Goal: Transaction & Acquisition: Purchase product/service

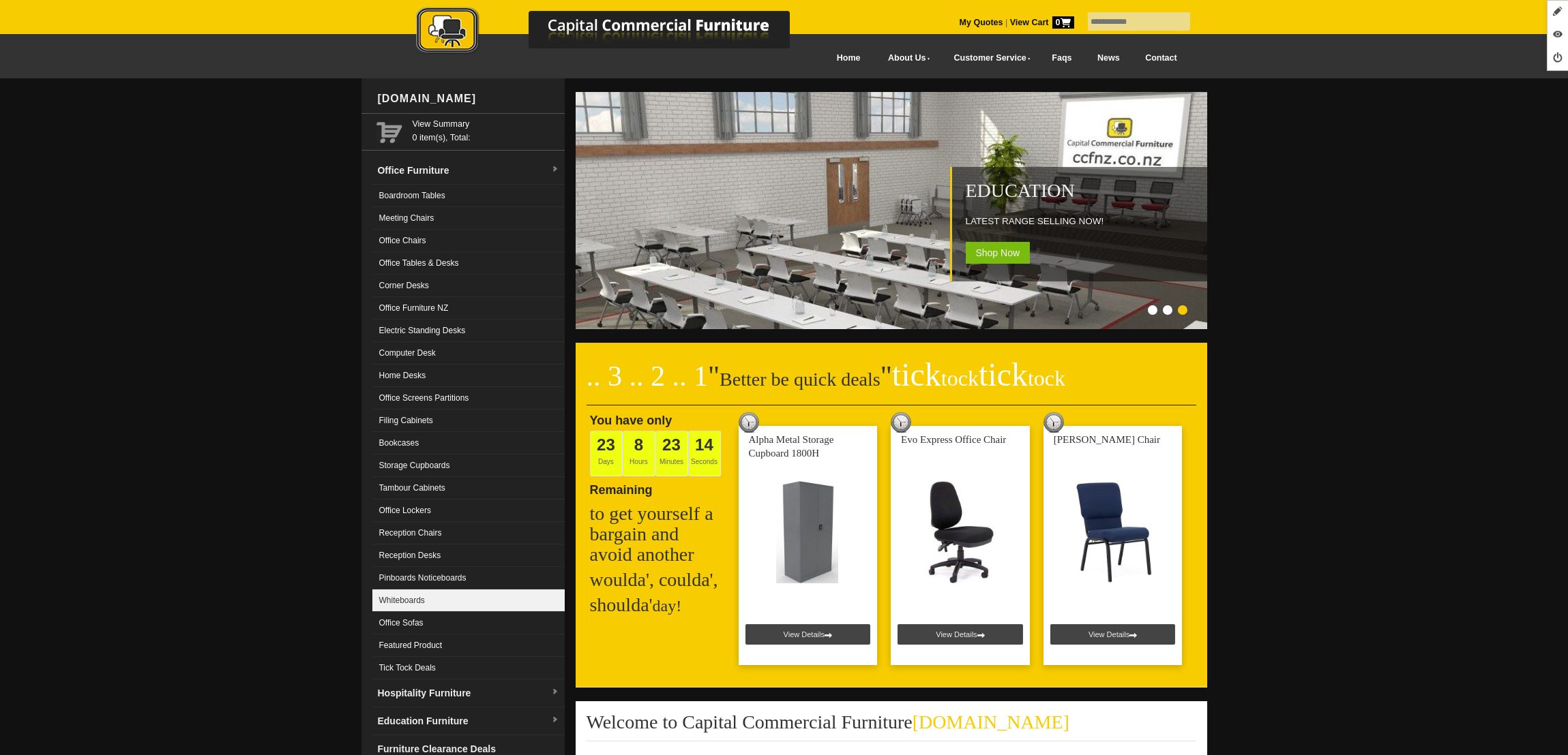
click at [456, 598] on link "Whiteboards" at bounding box center [468, 601] width 192 height 23
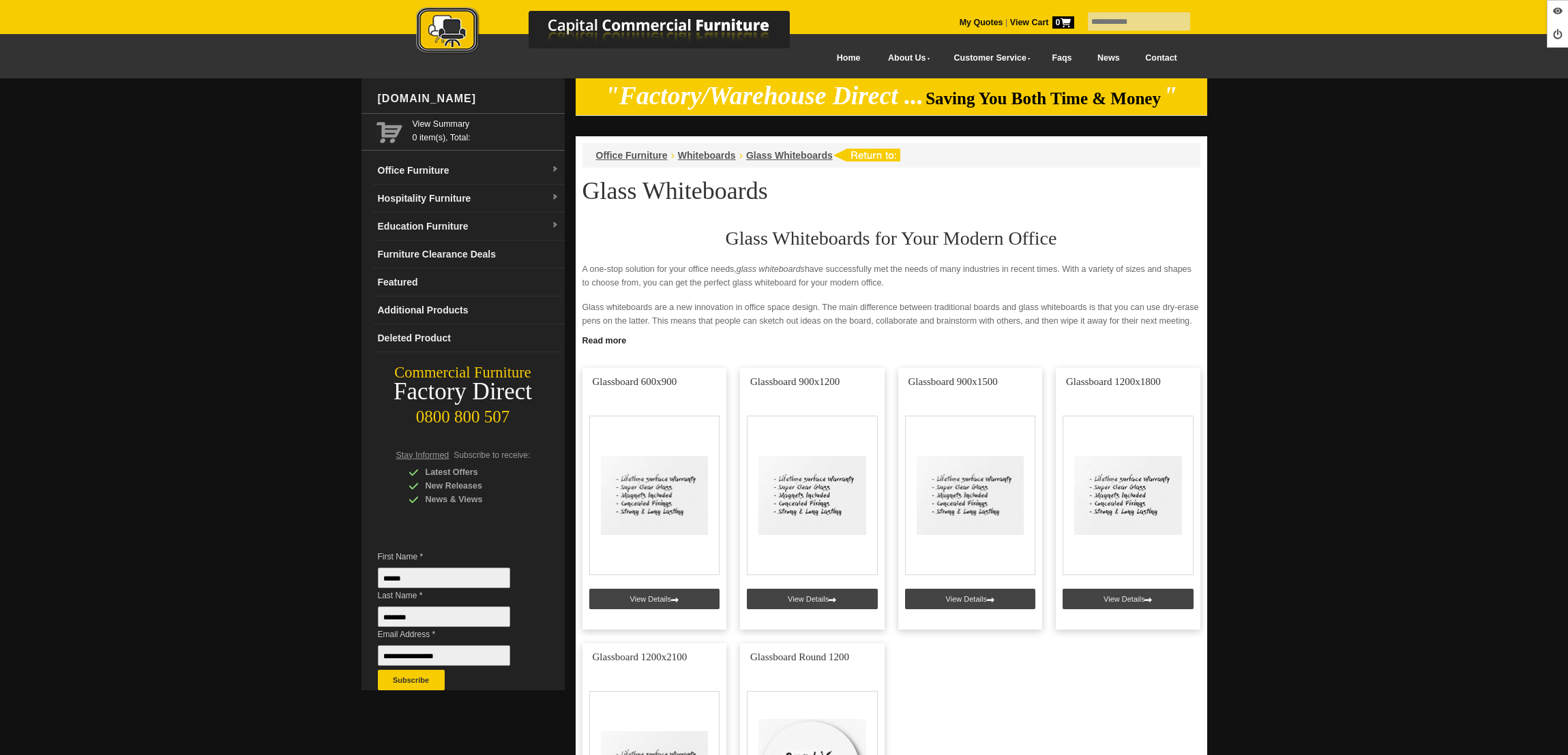
scroll to position [225, 0]
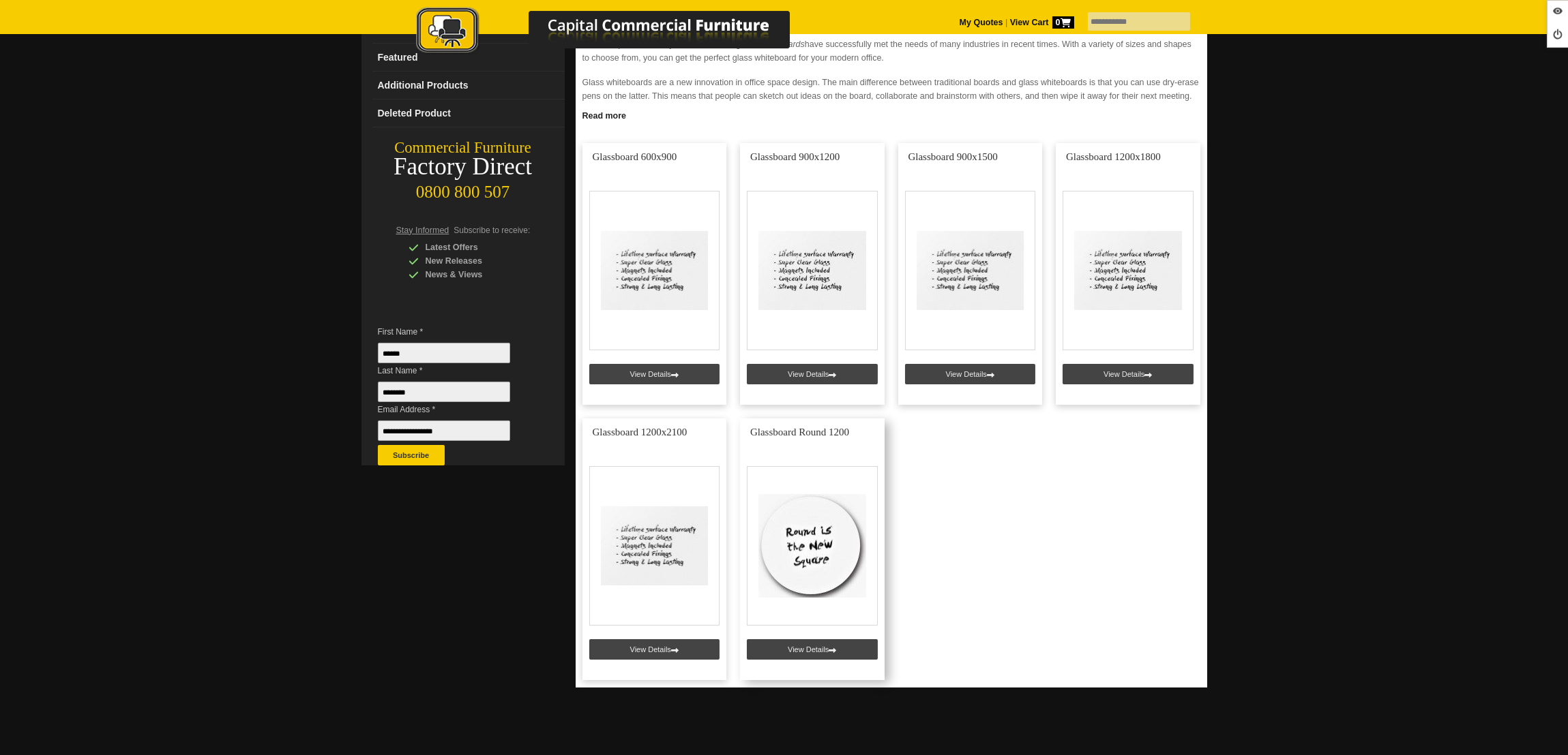
click at [800, 647] on link at bounding box center [813, 549] width 145 height 262
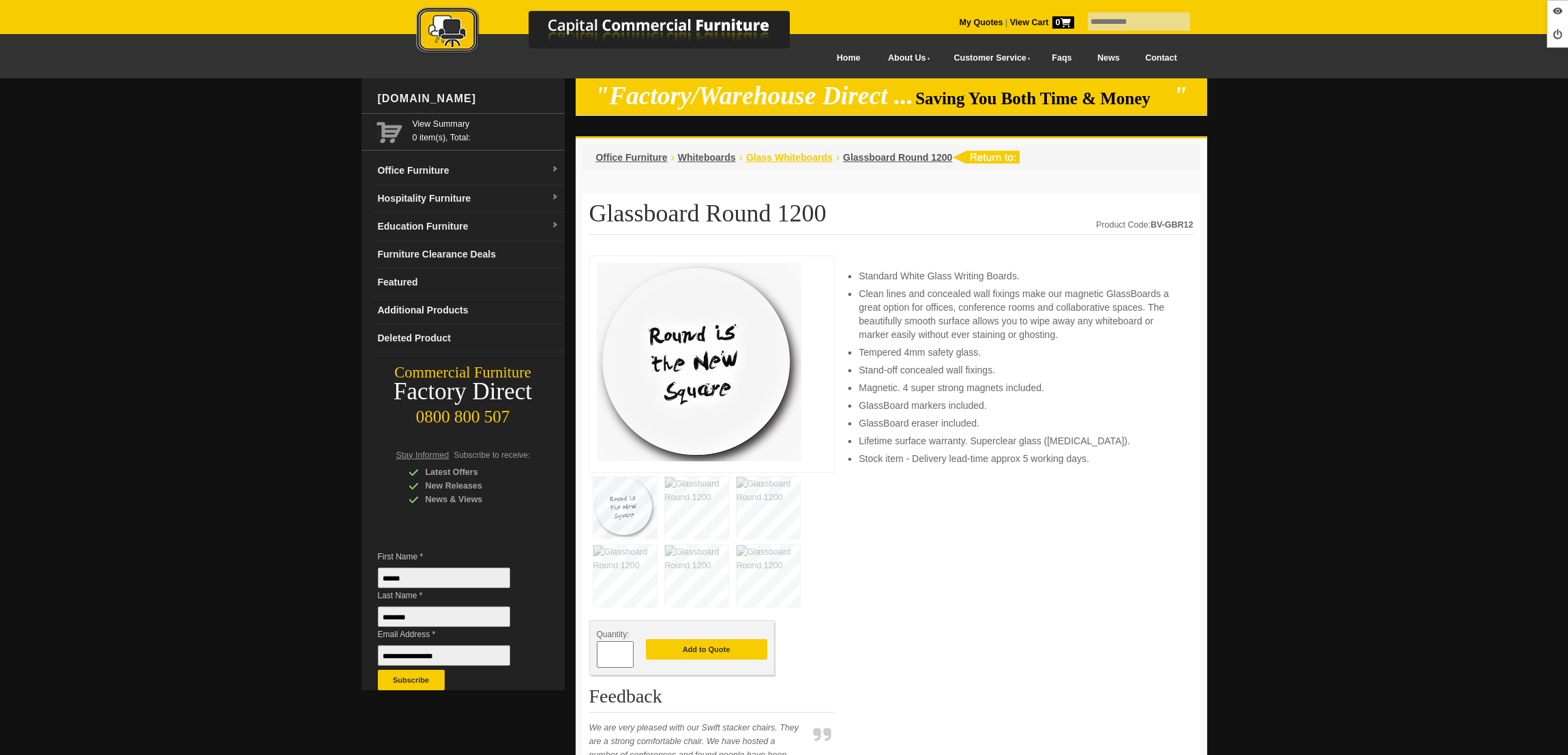
click at [797, 157] on span "Glass Whiteboards" at bounding box center [789, 157] width 87 height 11
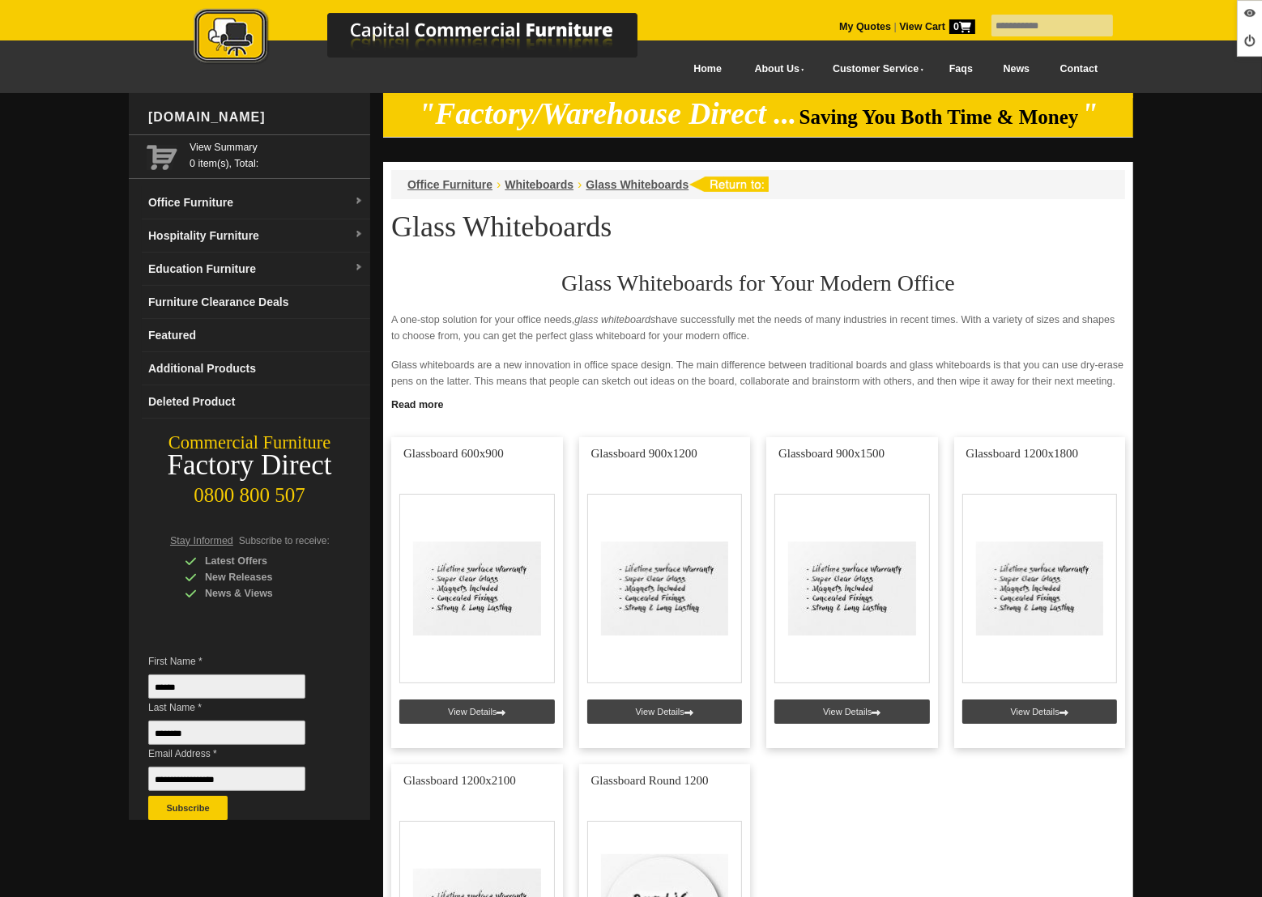
click at [529, 196] on div "Office Furniture › Whiteboards › Glass Whiteboards" at bounding box center [758, 184] width 734 height 29
click at [529, 190] on span "Whiteboards" at bounding box center [539, 184] width 69 height 13
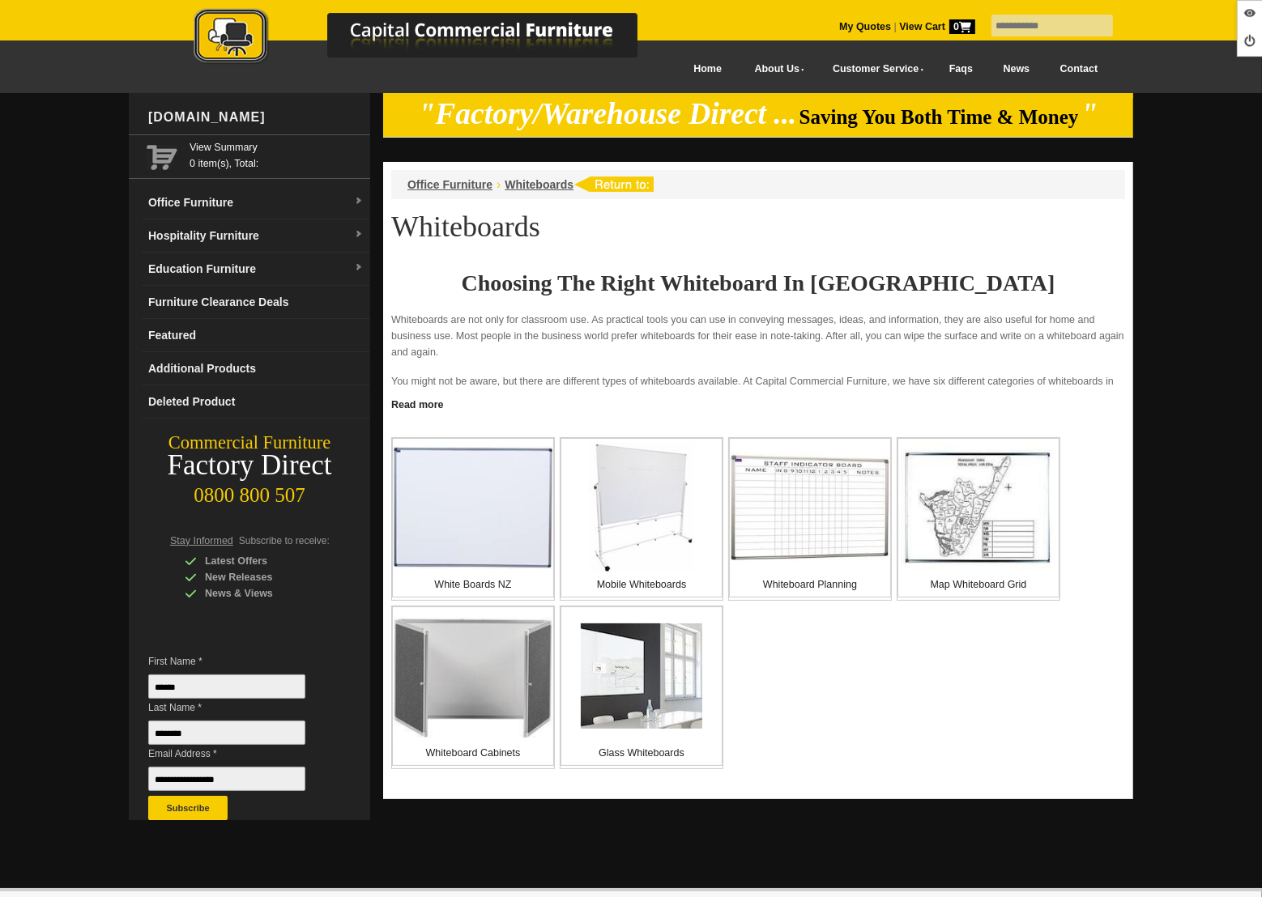
click at [498, 555] on img at bounding box center [473, 507] width 160 height 123
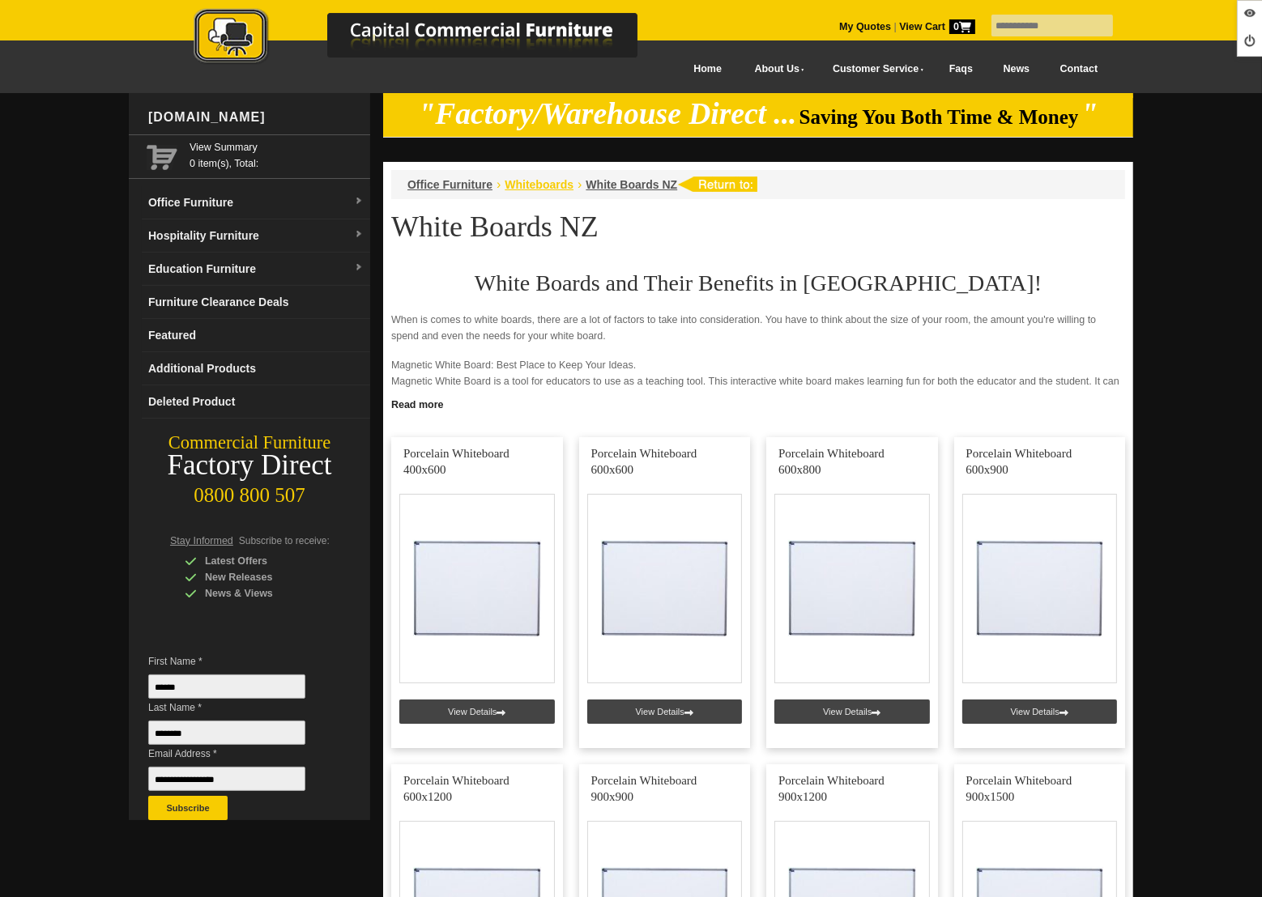
click at [543, 188] on span "Whiteboards" at bounding box center [539, 184] width 69 height 13
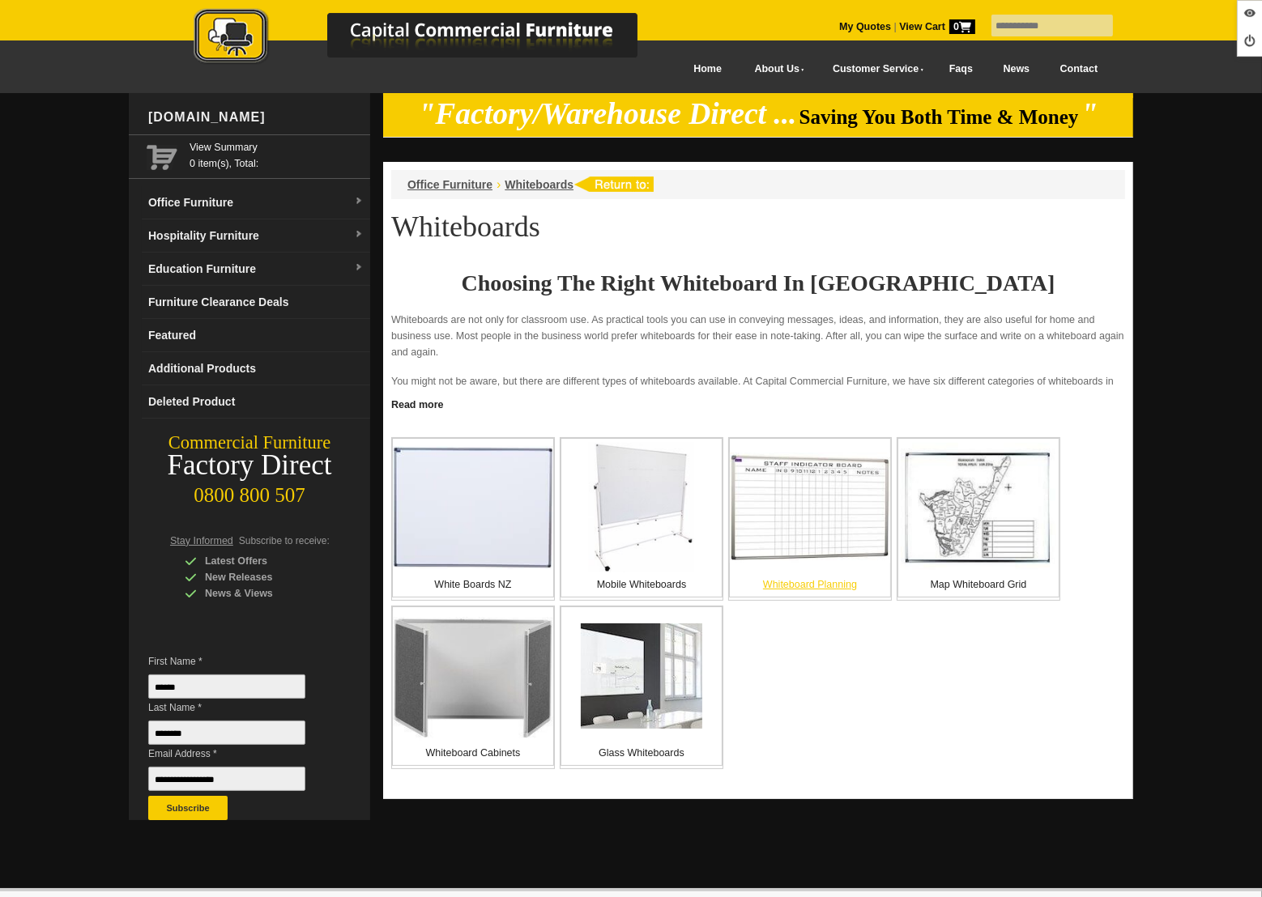
click at [817, 507] on img at bounding box center [810, 508] width 160 height 111
click at [492, 686] on img at bounding box center [473, 675] width 160 height 129
click at [637, 693] on img at bounding box center [641, 676] width 121 height 105
click at [526, 535] on img at bounding box center [473, 507] width 160 height 123
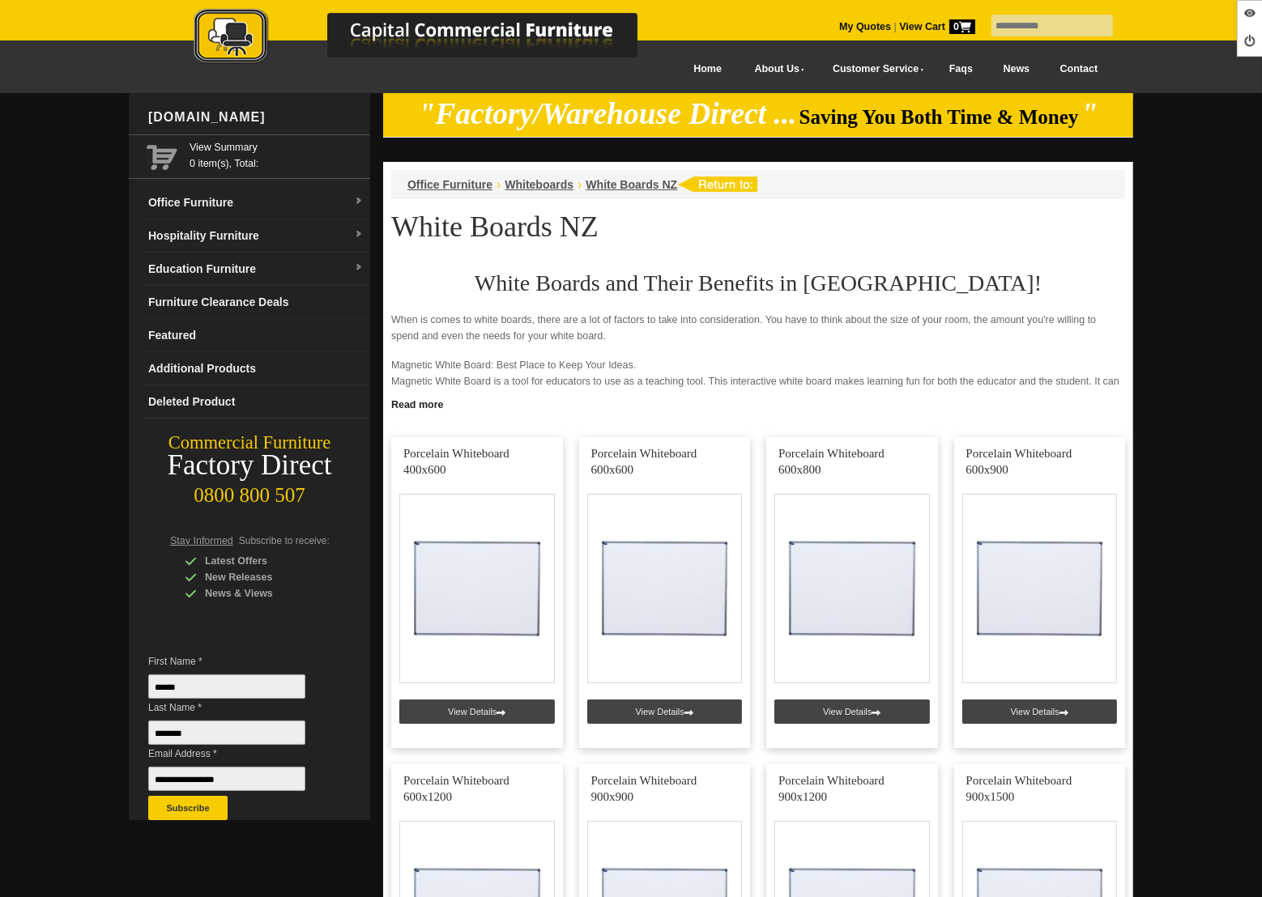
click at [1031, 18] on input "text" at bounding box center [1051, 26] width 121 height 22
type input "**********"
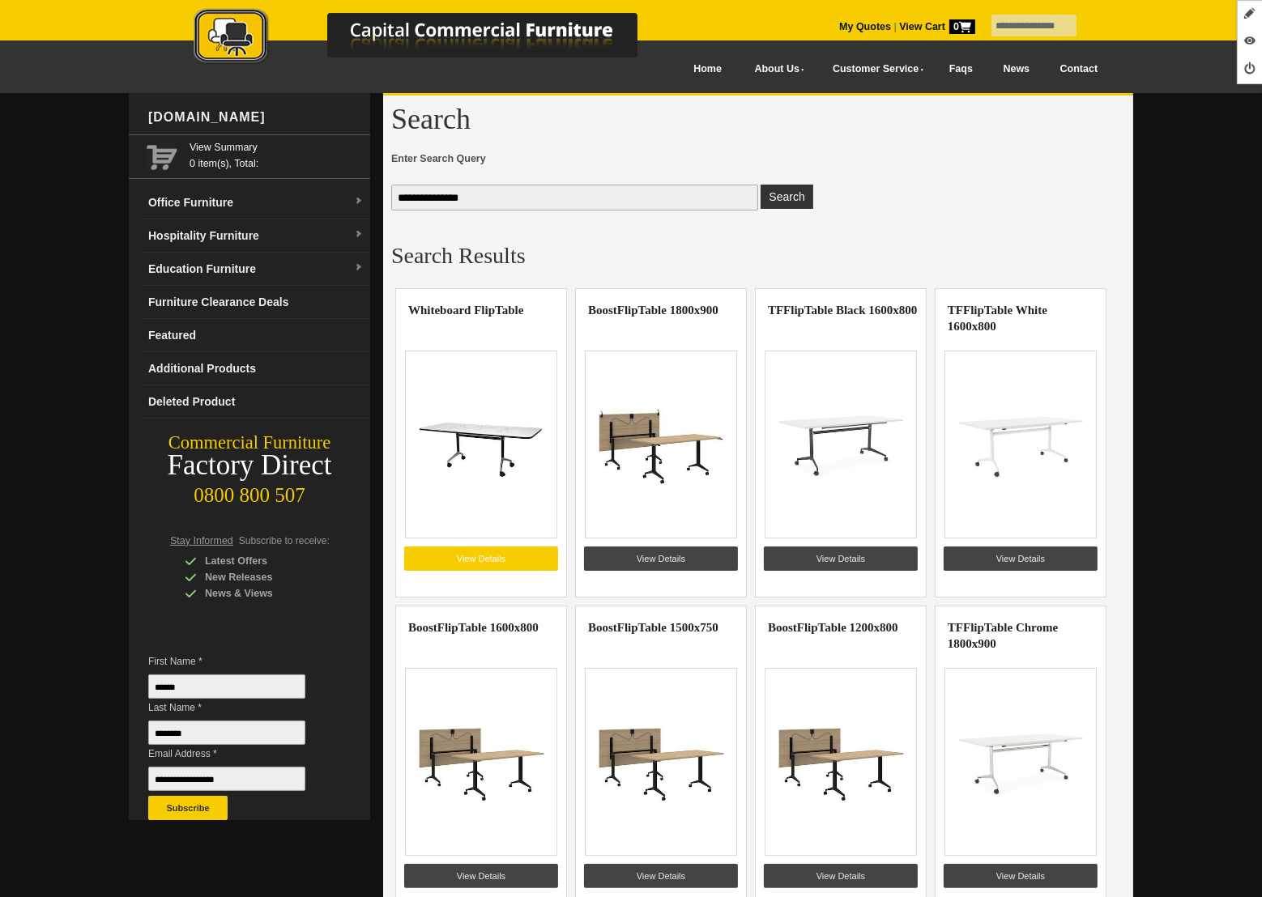
click at [504, 556] on link "View Details" at bounding box center [481, 559] width 154 height 24
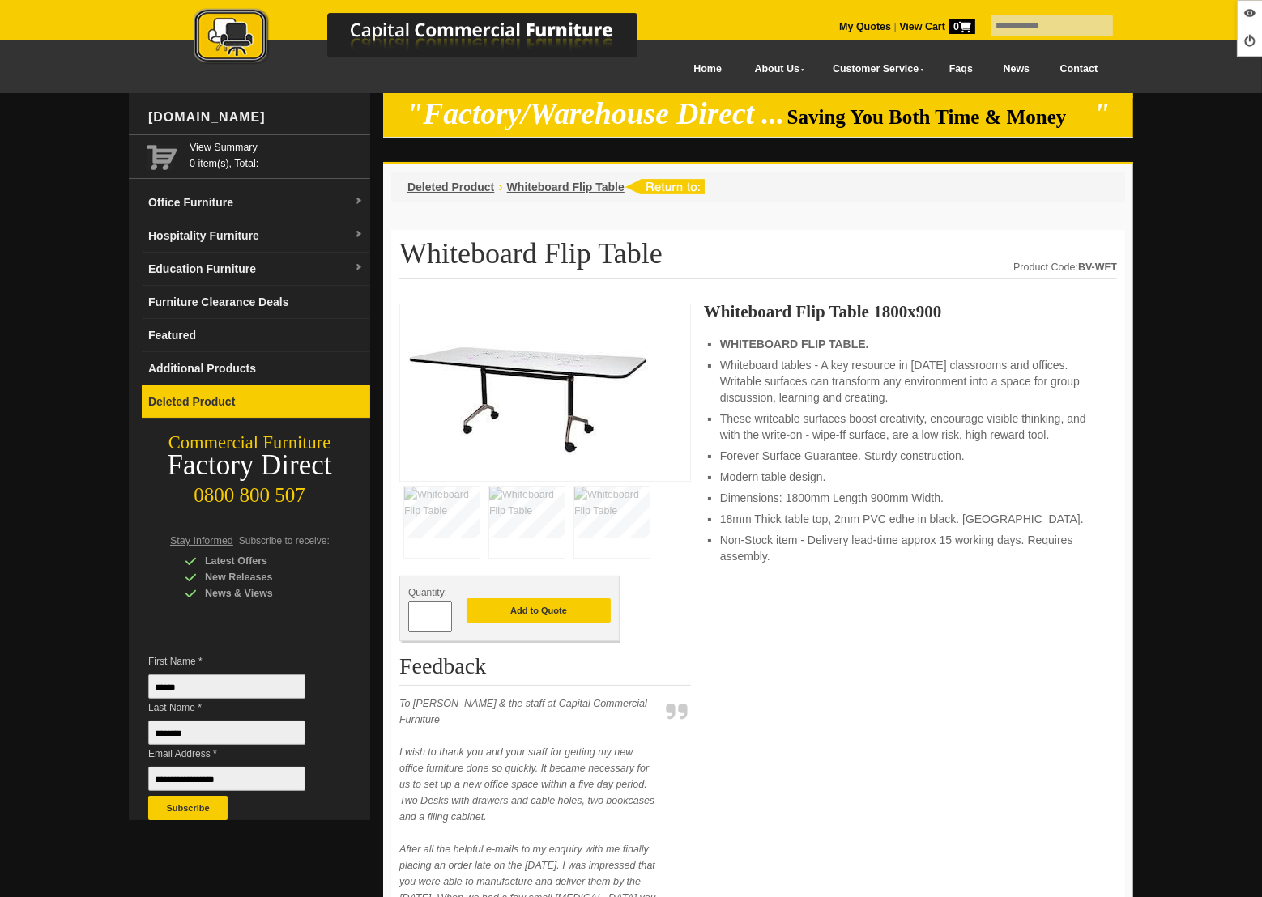
click at [249, 394] on link "Deleted Product" at bounding box center [256, 402] width 228 height 33
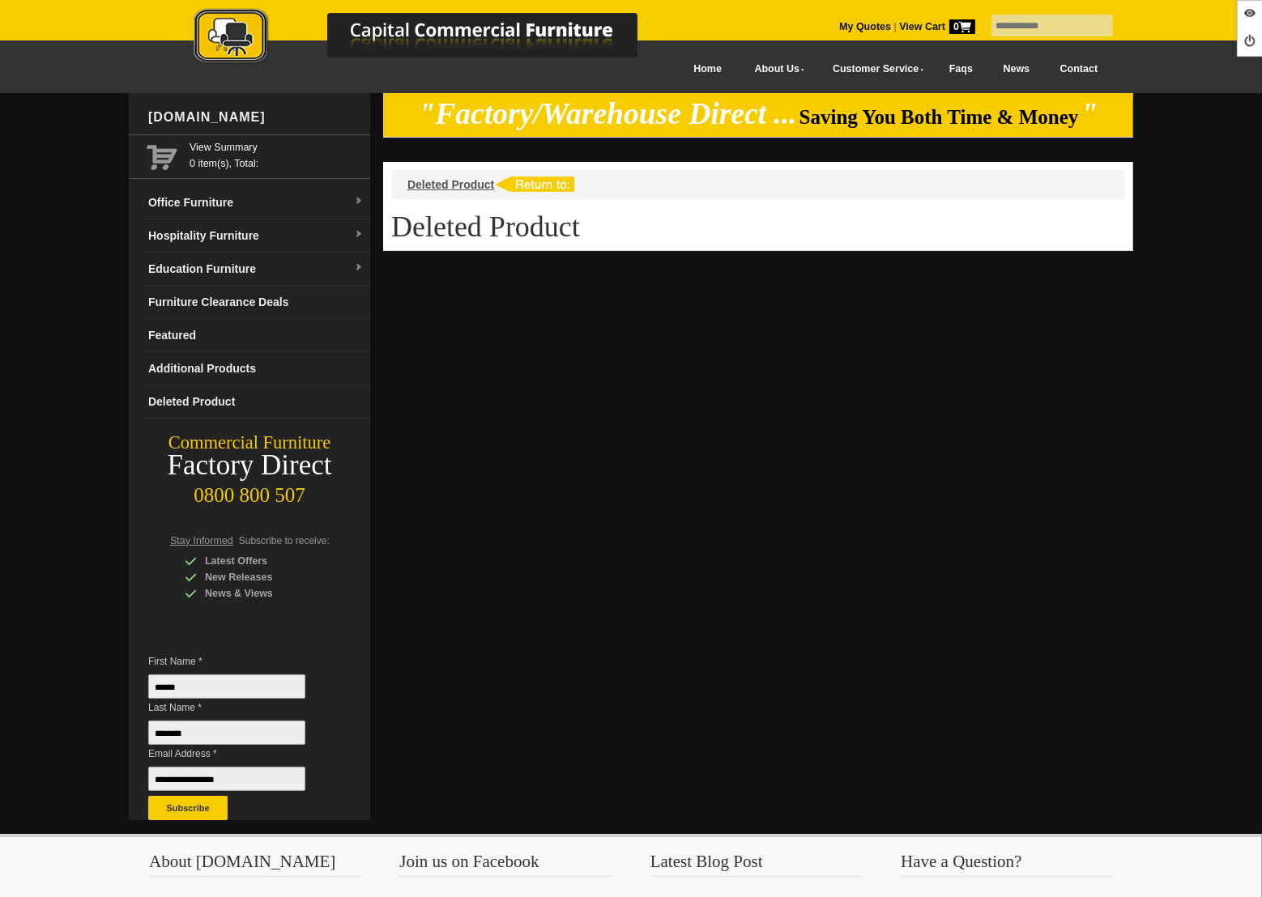
click at [1042, 23] on input "text" at bounding box center [1051, 26] width 121 height 22
type input "**********"
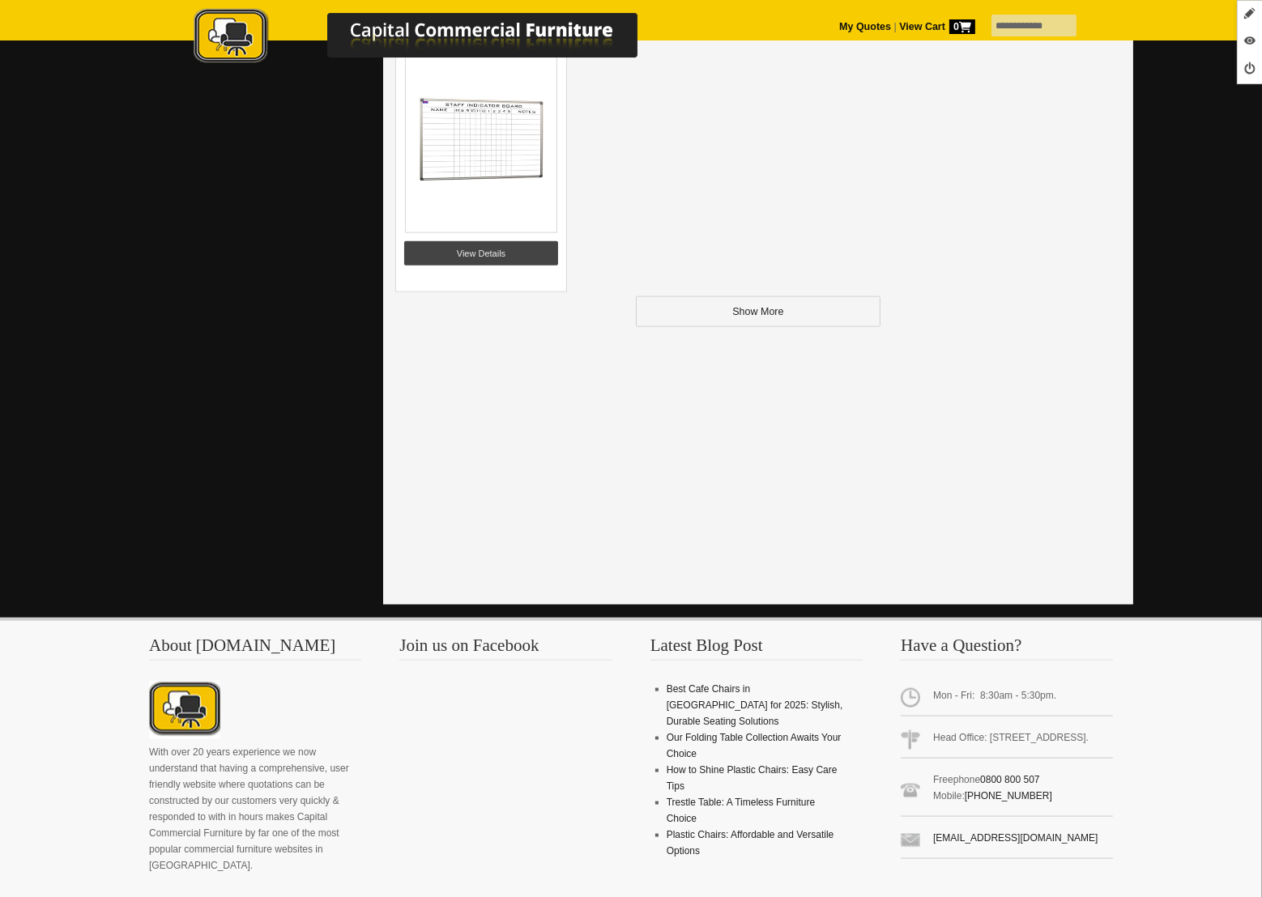
scroll to position [2215, 0]
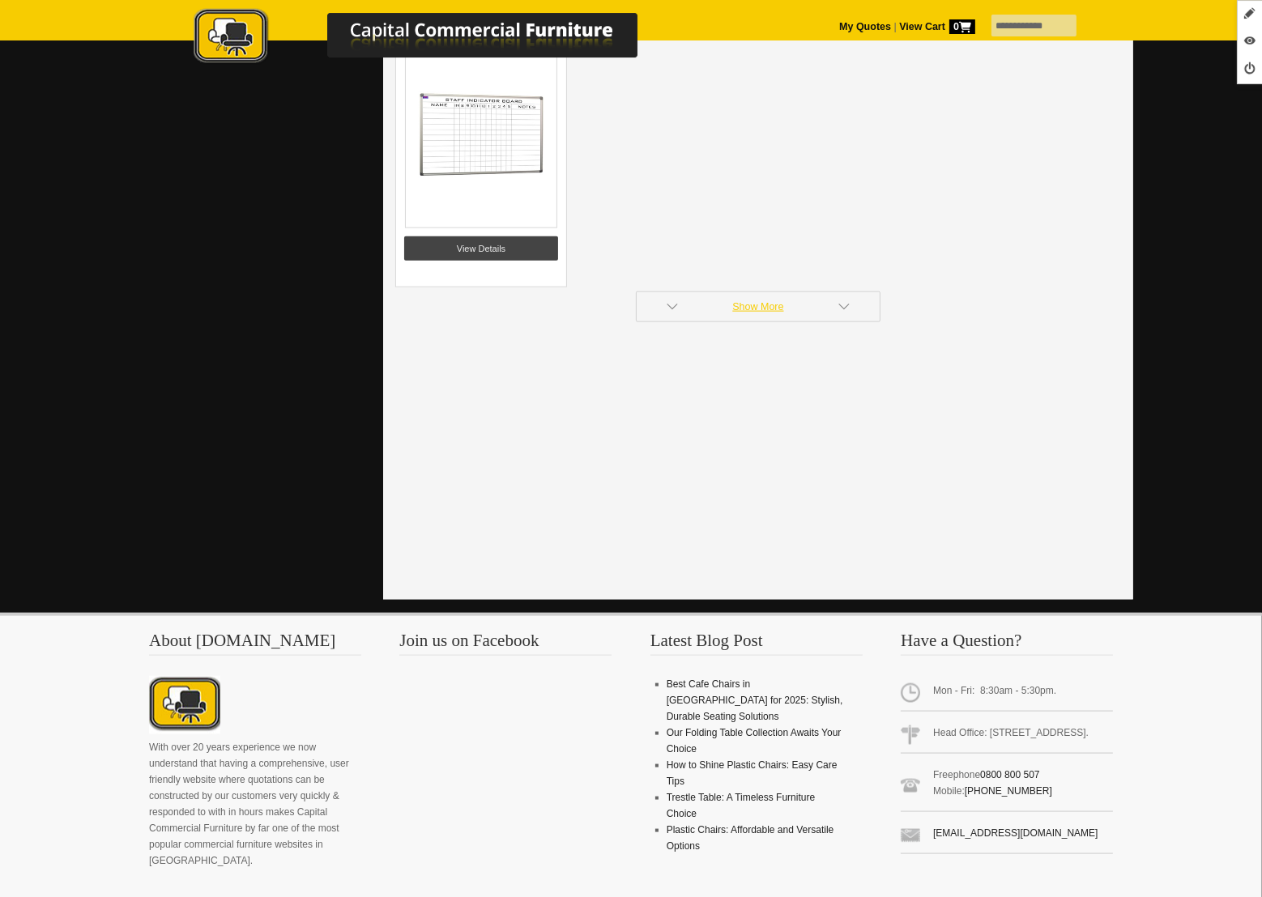
click at [799, 296] on link "Show More" at bounding box center [758, 307] width 245 height 31
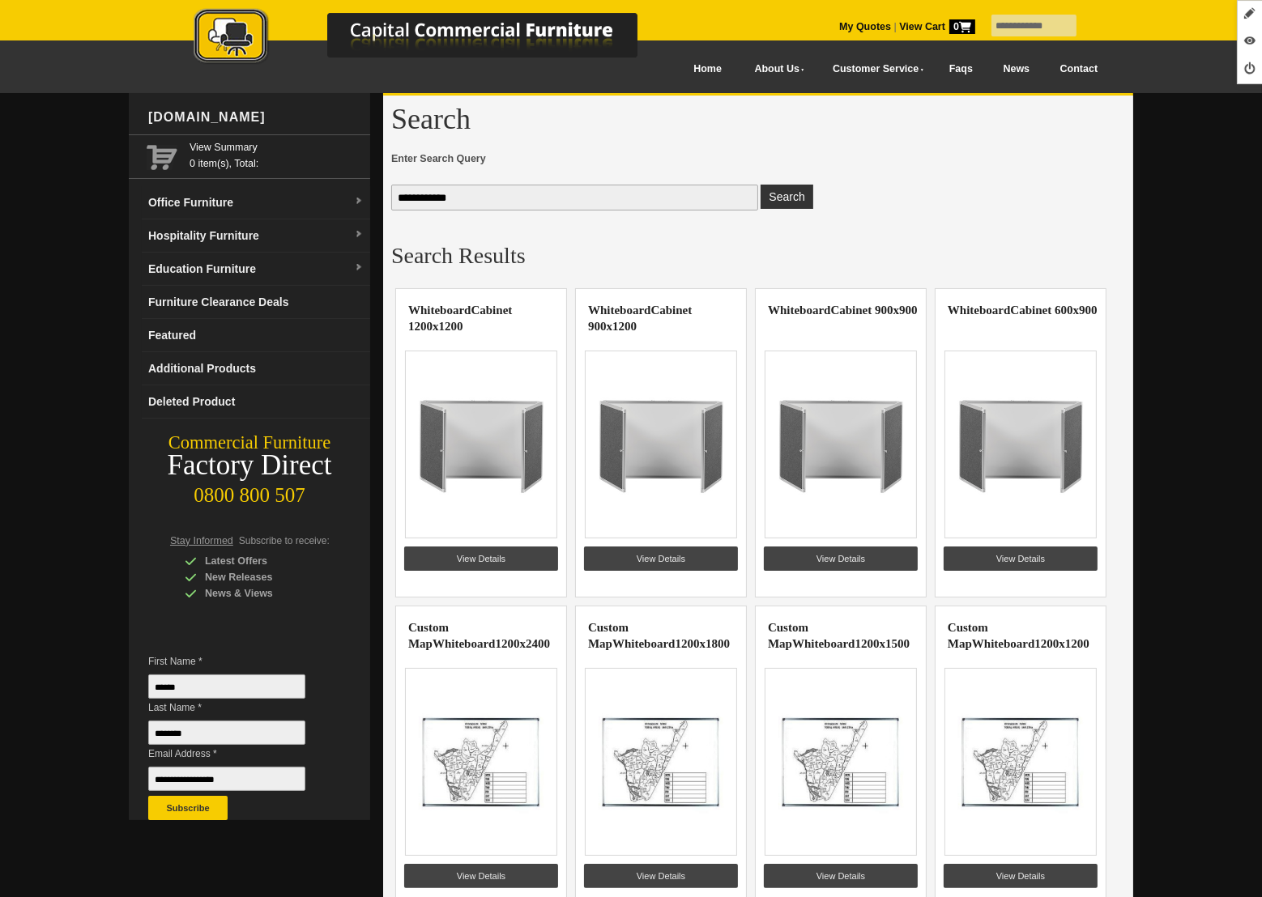
click at [505, 197] on input "**********" at bounding box center [574, 198] width 367 height 26
type input "**********"
click at [761, 185] on button "Search" at bounding box center [787, 197] width 52 height 24
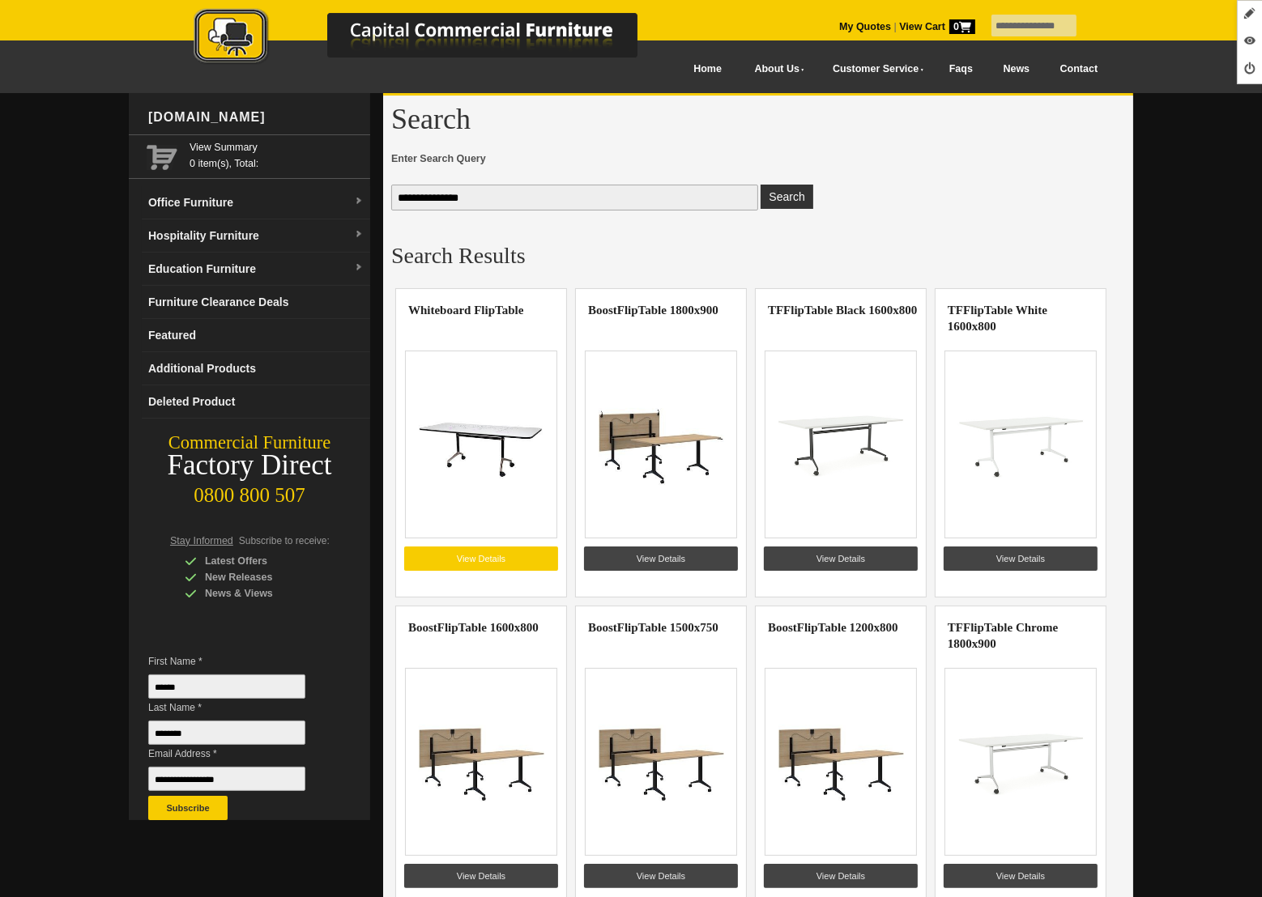
click at [478, 557] on link "View Details" at bounding box center [481, 559] width 154 height 24
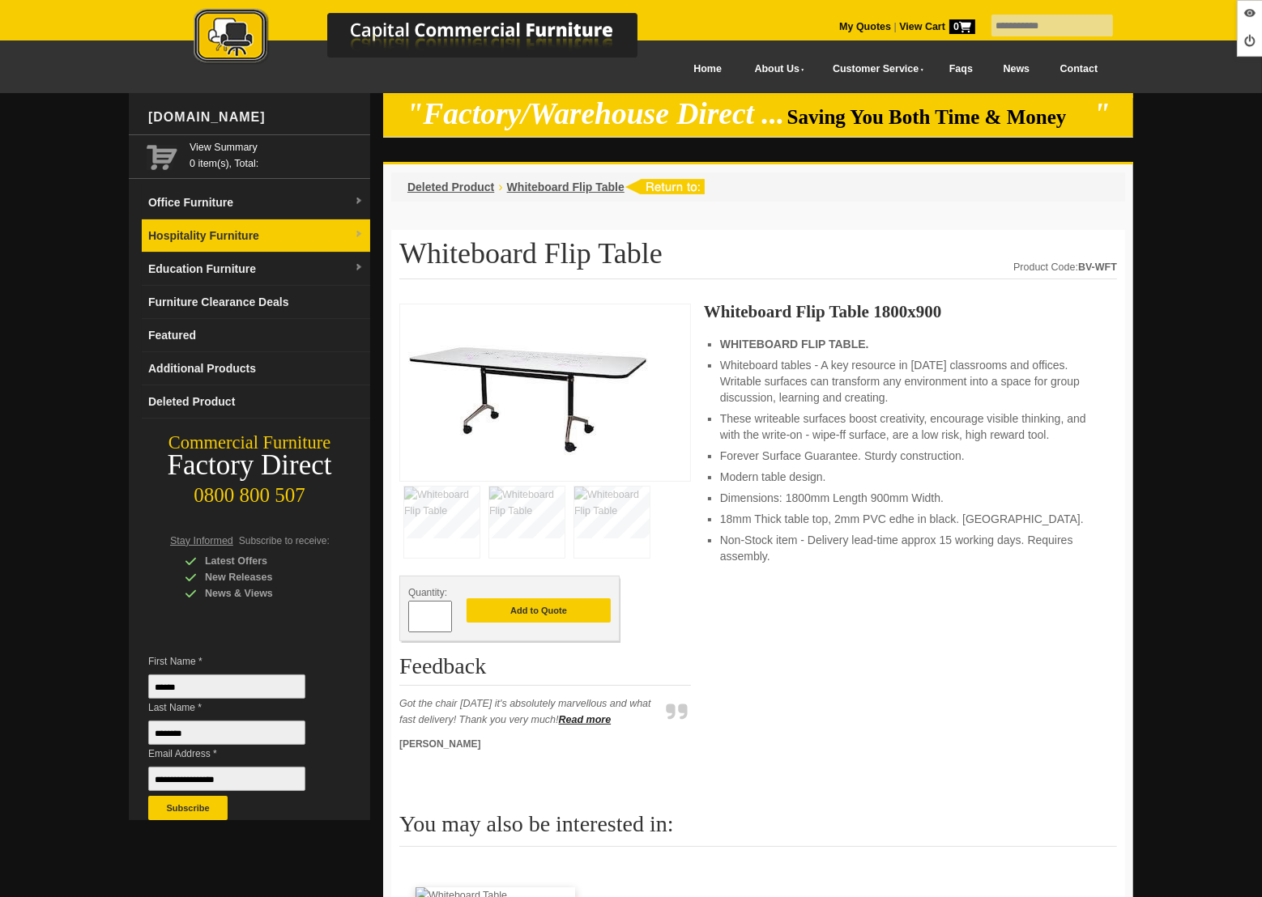
click at [227, 242] on link "Hospitality Furniture" at bounding box center [256, 235] width 228 height 33
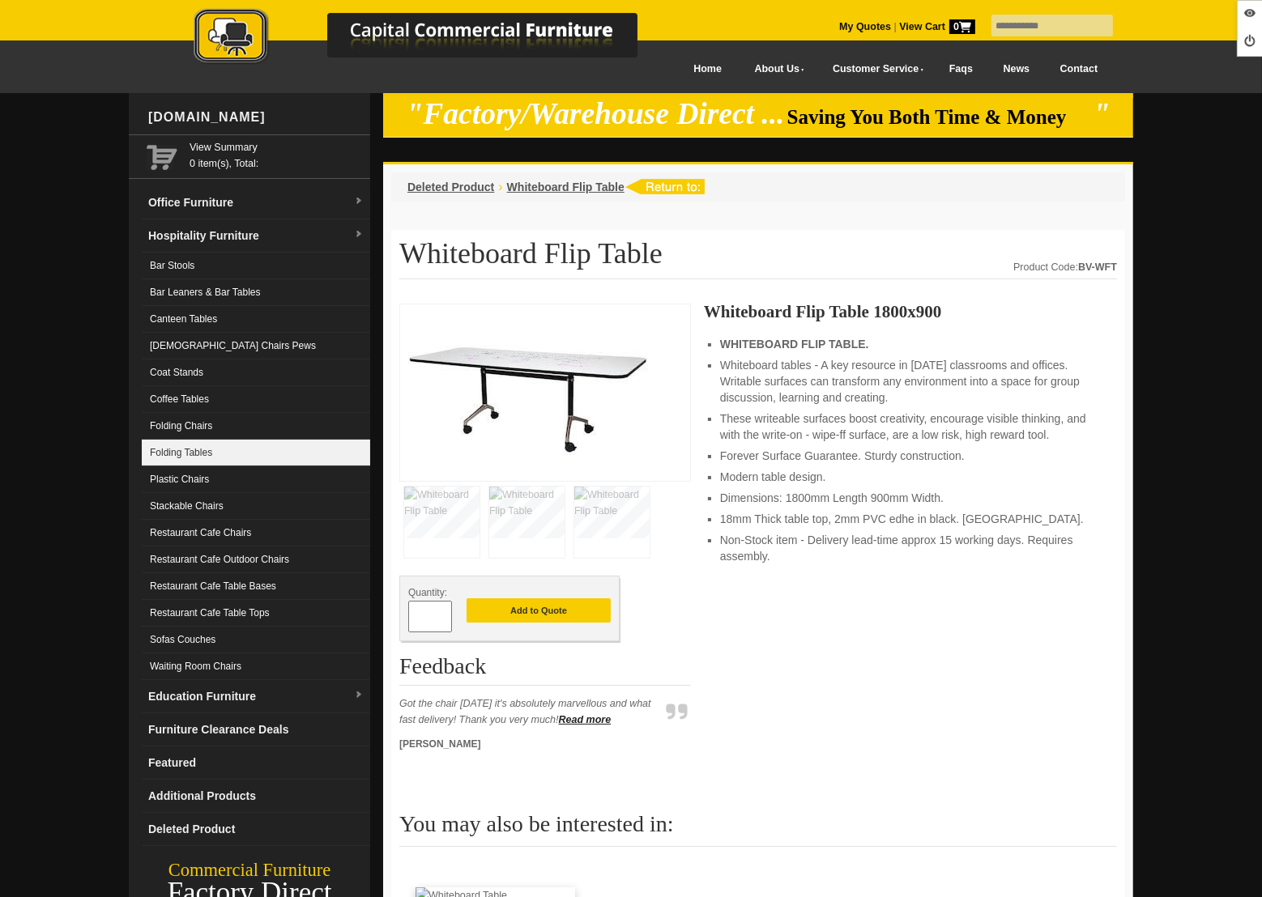
click at [213, 445] on link "Folding Tables" at bounding box center [256, 453] width 228 height 27
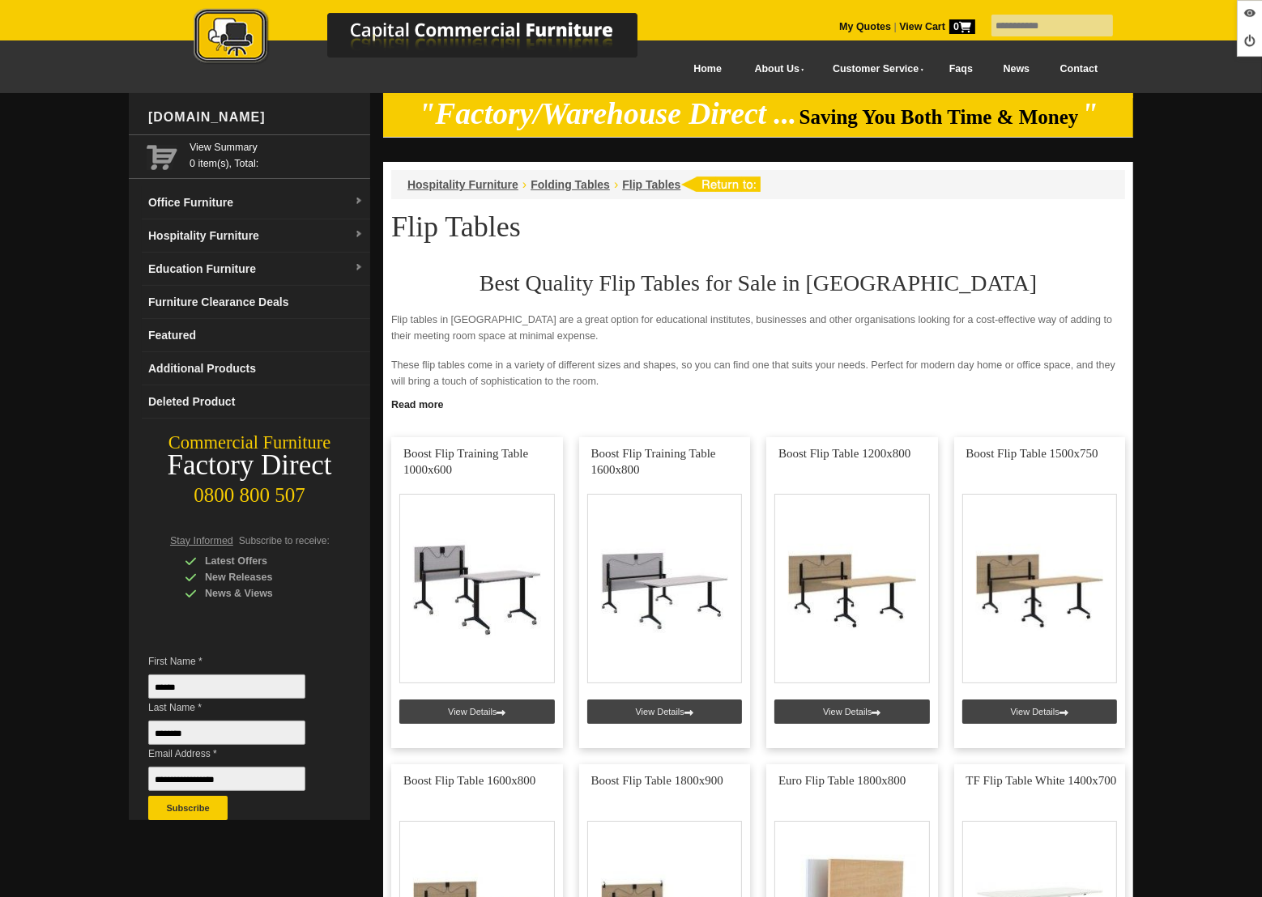
click at [1072, 28] on input "text" at bounding box center [1051, 26] width 121 height 22
type input "**********"
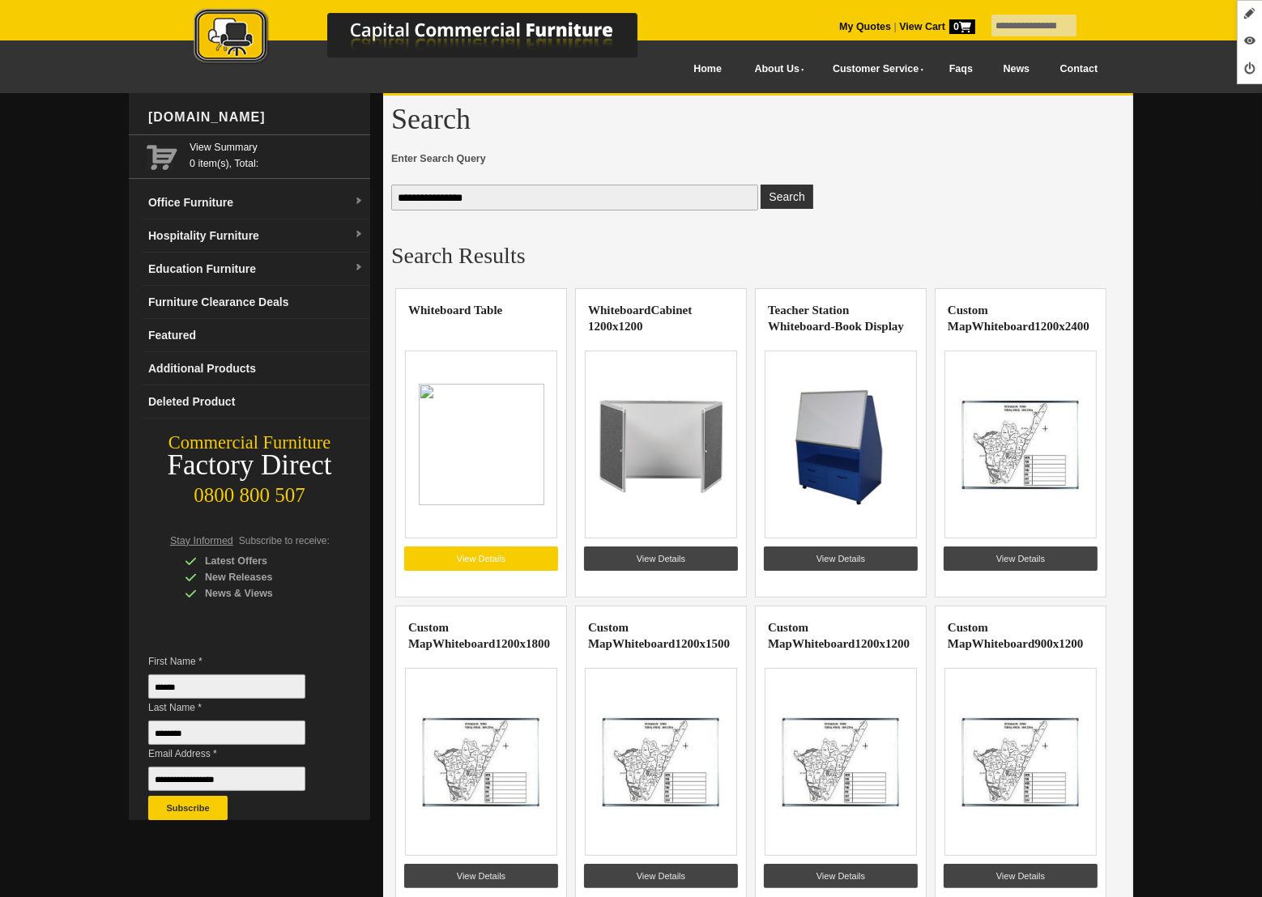
click at [474, 552] on link "View Details" at bounding box center [481, 559] width 154 height 24
click at [492, 450] on img at bounding box center [482, 444] width 126 height 121
click at [463, 555] on link "View Details" at bounding box center [481, 559] width 154 height 24
